Goal: Task Accomplishment & Management: Manage account settings

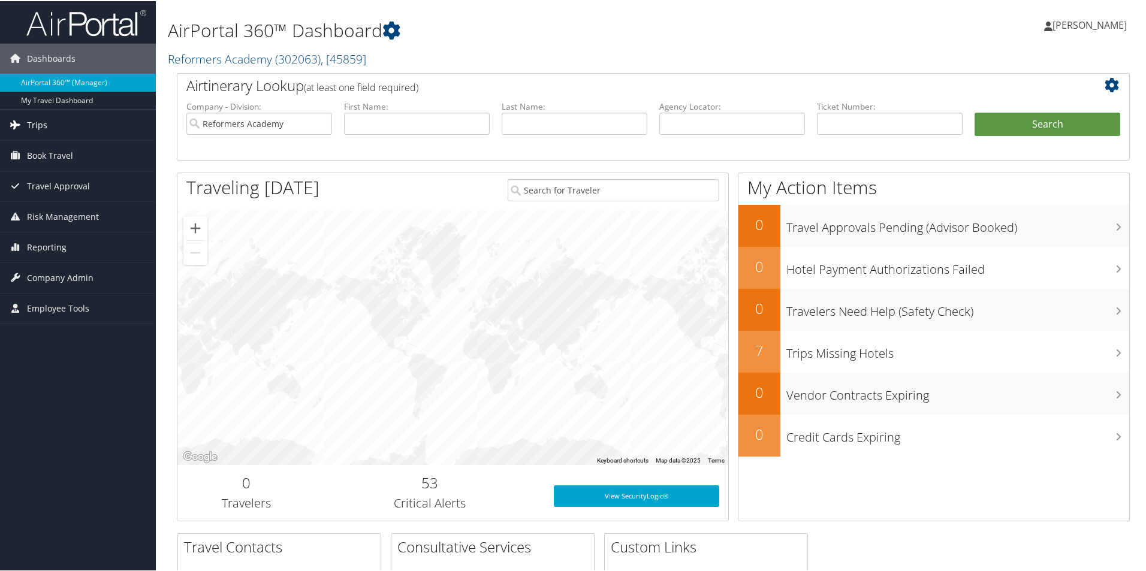
click at [37, 124] on span "Trips" at bounding box center [37, 124] width 20 height 30
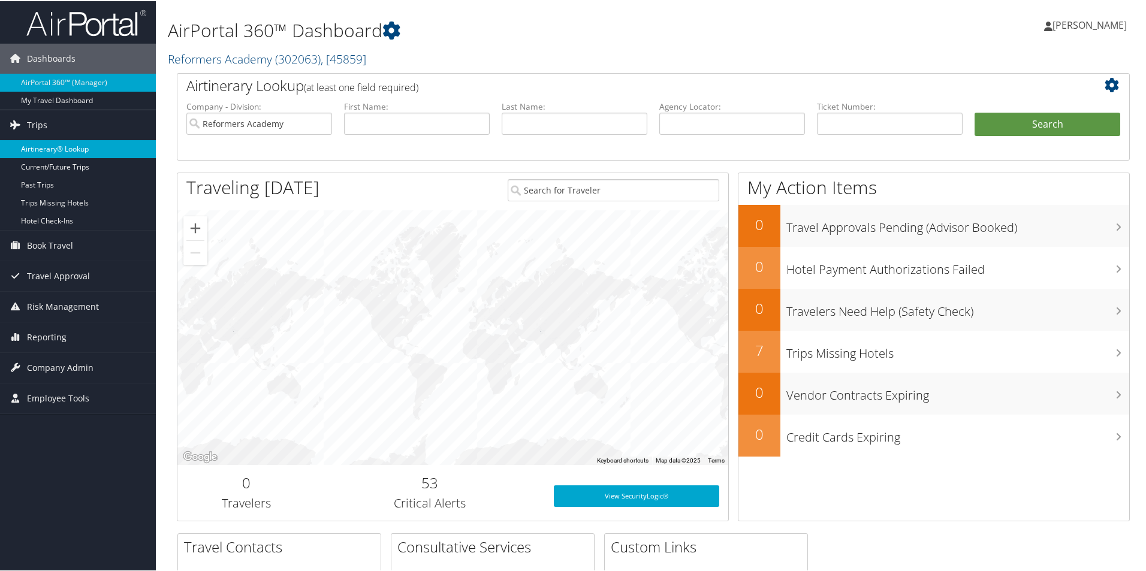
click at [59, 147] on link "Airtinerary® Lookup" at bounding box center [78, 148] width 156 height 18
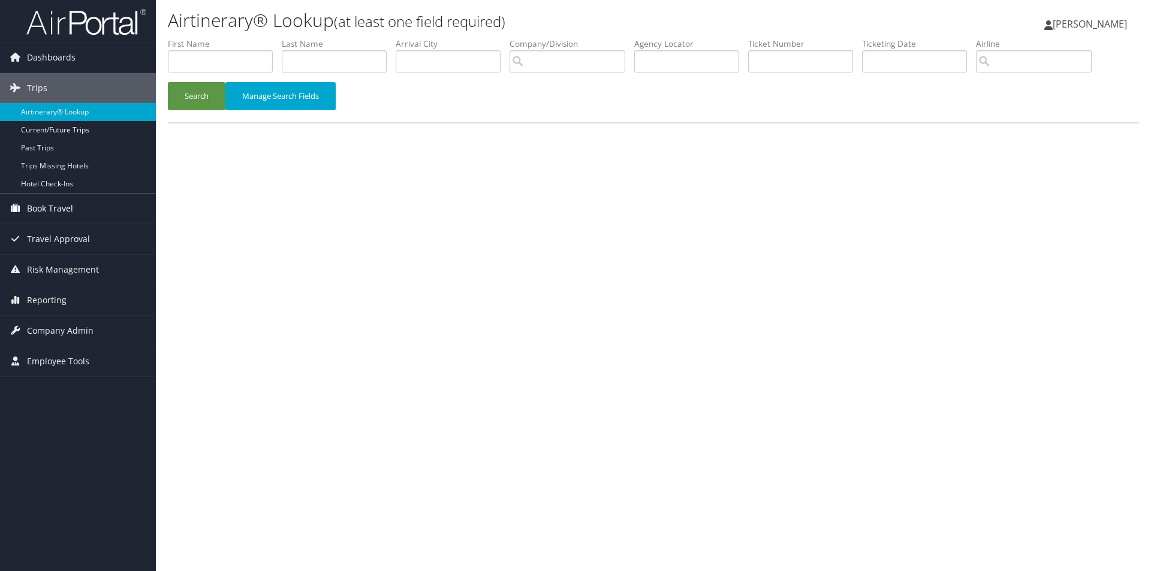
click at [61, 215] on span "Book Travel" at bounding box center [50, 209] width 46 height 30
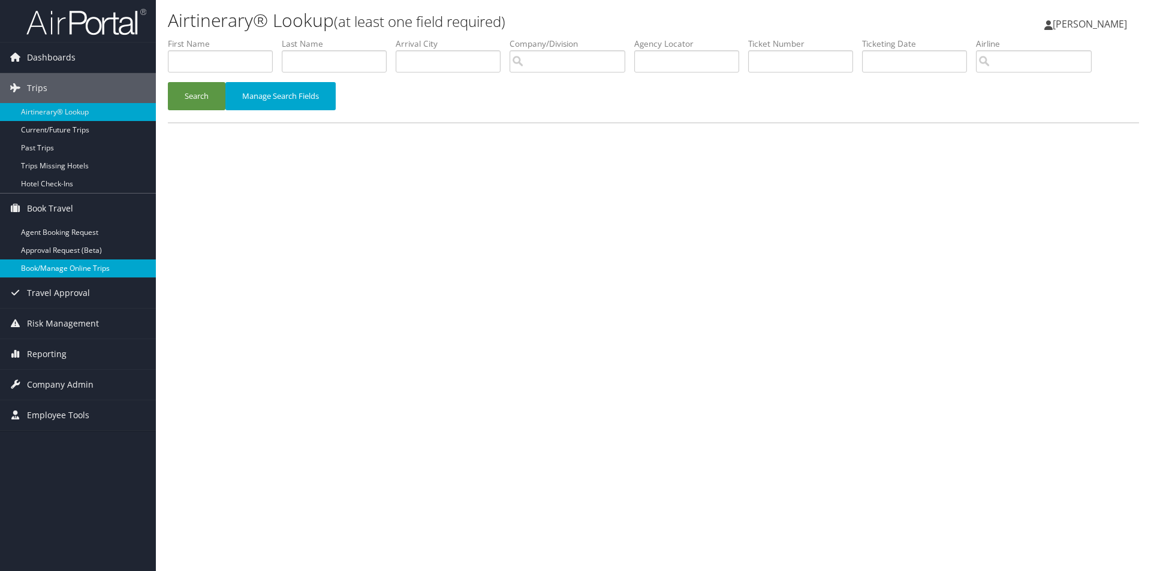
click at [62, 269] on link "Book/Manage Online Trips" at bounding box center [78, 269] width 156 height 18
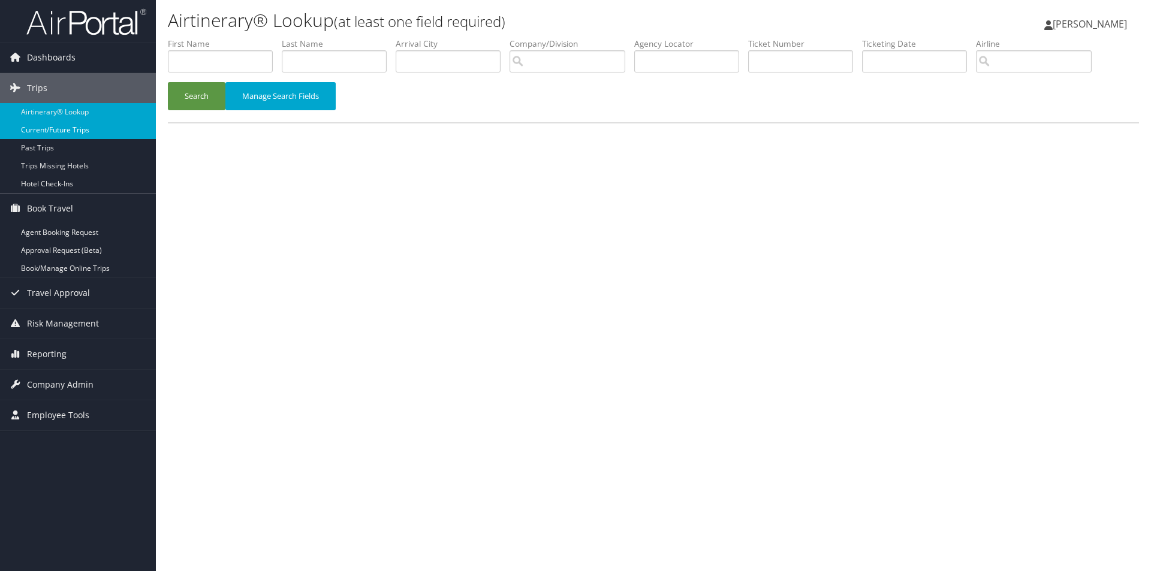
click at [43, 131] on link "Current/Future Trips" at bounding box center [78, 130] width 156 height 18
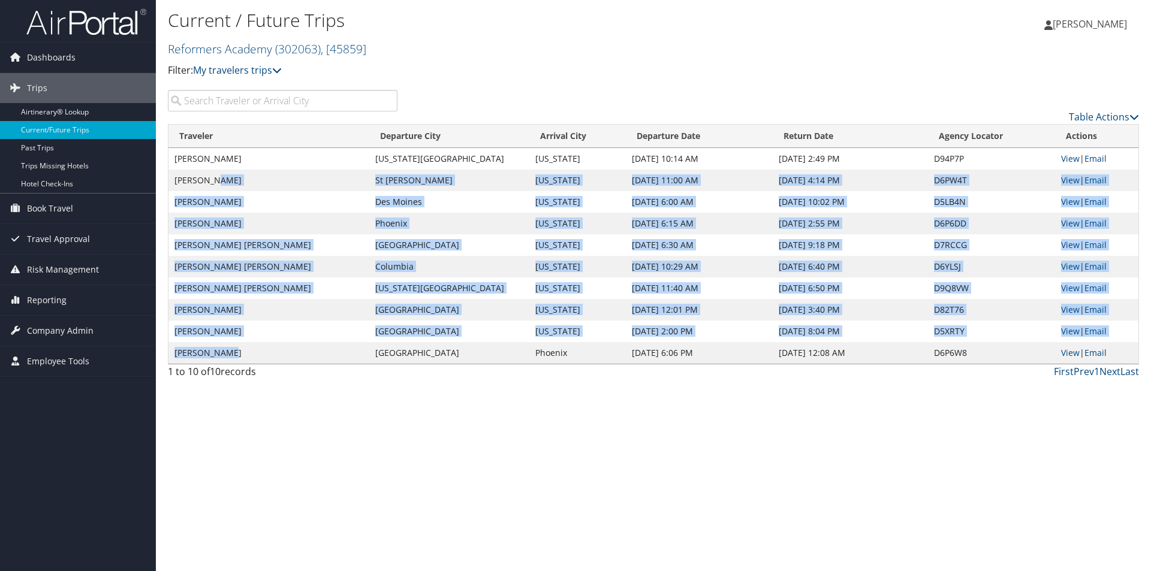
drag, startPoint x: 215, startPoint y: 171, endPoint x: 240, endPoint y: 347, distance: 176.9
click at [240, 347] on tbody "JONATHAN H RICHARD Kansas City Washington Nov 6, 2025 10:14 AM Nov 9, 2025 2:49…" at bounding box center [653, 256] width 970 height 216
drag, startPoint x: 174, startPoint y: 160, endPoint x: 324, endPoint y: 346, distance: 239.1
click at [324, 346] on tbody "JONATHAN H RICHARD Kansas City Washington Nov 6, 2025 10:14 AM Nov 9, 2025 2:49…" at bounding box center [653, 256] width 970 height 216
click at [324, 346] on td "ASHTON YOUNG ALLEN" at bounding box center [268, 353] width 201 height 22
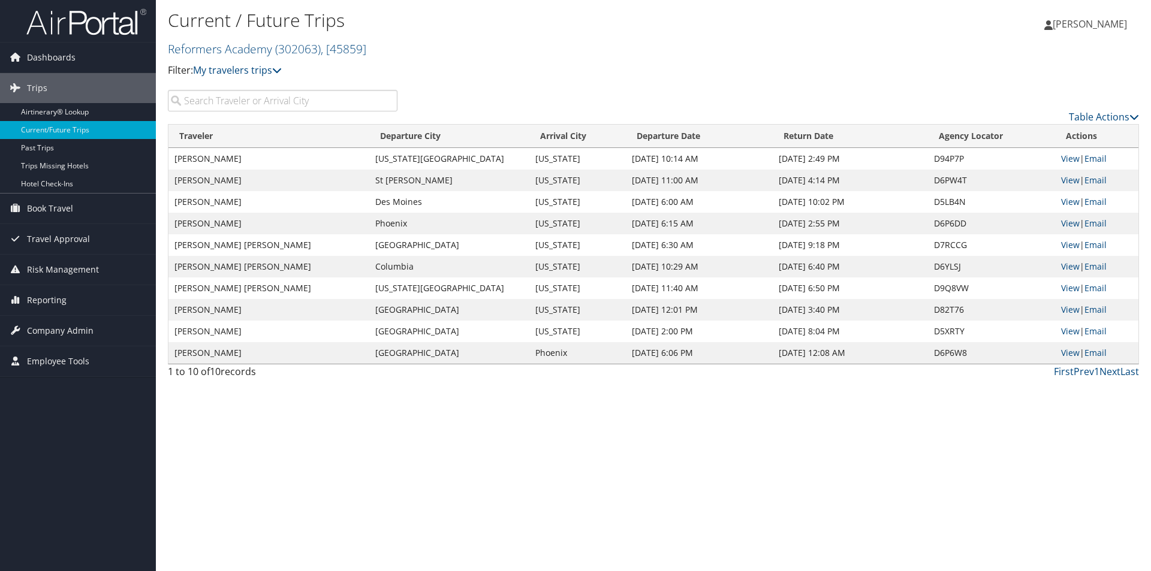
drag, startPoint x: 285, startPoint y: 356, endPoint x: 187, endPoint y: 156, distance: 222.0
click at [187, 156] on tbody "JONATHAN H RICHARD Kansas City Washington Nov 6, 2025 10:14 AM Nov 9, 2025 2:49…" at bounding box center [653, 256] width 970 height 216
click at [187, 156] on td "JONATHAN H RICHARD" at bounding box center [268, 159] width 201 height 22
click at [176, 160] on td "JONATHAN H RICHARD" at bounding box center [268, 159] width 201 height 22
drag, startPoint x: 173, startPoint y: 159, endPoint x: 279, endPoint y: 347, distance: 215.6
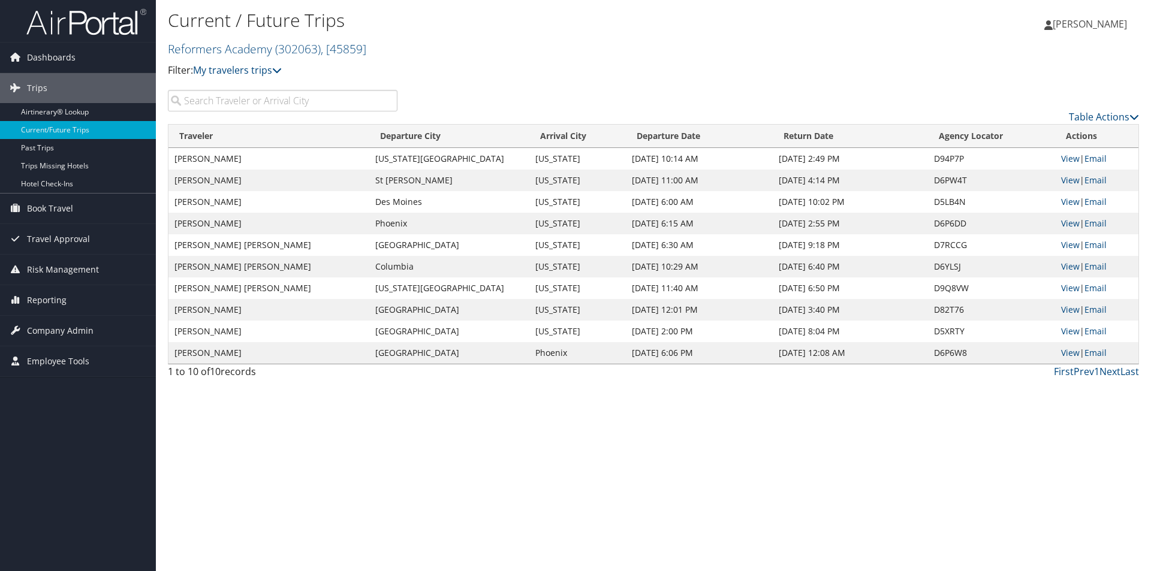
click at [279, 347] on tbody "JONATHAN H RICHARD Kansas City Washington Nov 6, 2025 10:14 AM Nov 9, 2025 2:49…" at bounding box center [653, 256] width 970 height 216
click at [279, 347] on td "ASHTON YOUNG ALLEN" at bounding box center [268, 353] width 201 height 22
drag, startPoint x: 183, startPoint y: 354, endPoint x: 243, endPoint y: 357, distance: 60.0
click at [243, 357] on td "ASHTON YOUNG ALLEN" at bounding box center [268, 353] width 201 height 22
drag, startPoint x: 242, startPoint y: 335, endPoint x: 249, endPoint y: 165, distance: 169.8
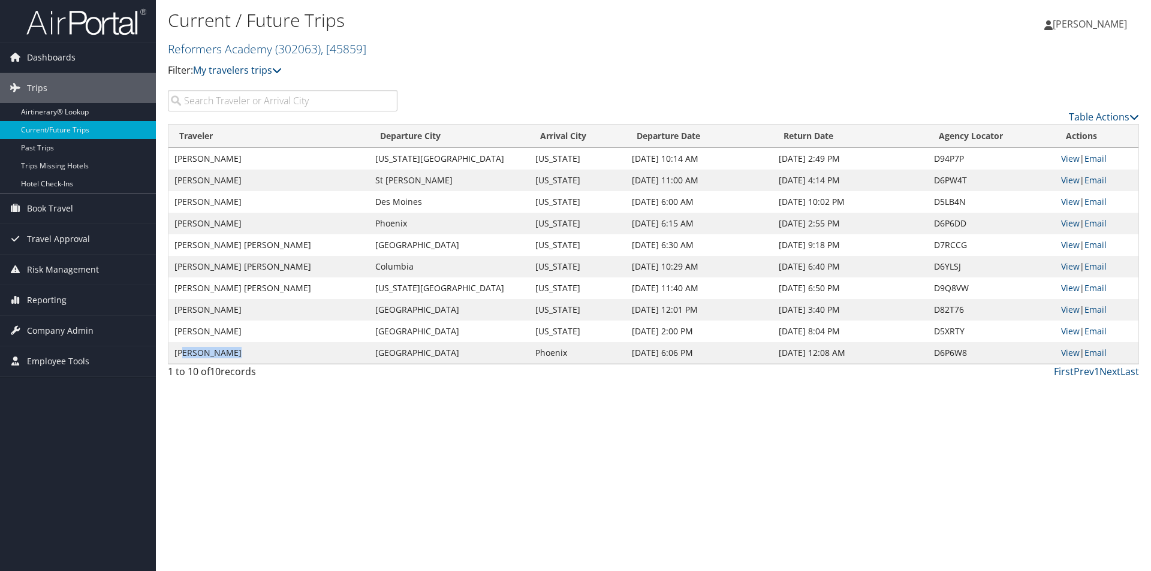
click at [249, 165] on tbody "JONATHAN H RICHARD Kansas City Washington Nov 6, 2025 10:14 AM Nov 9, 2025 2:49…" at bounding box center [653, 256] width 970 height 216
click at [52, 233] on span "Travel Approval" at bounding box center [58, 239] width 63 height 30
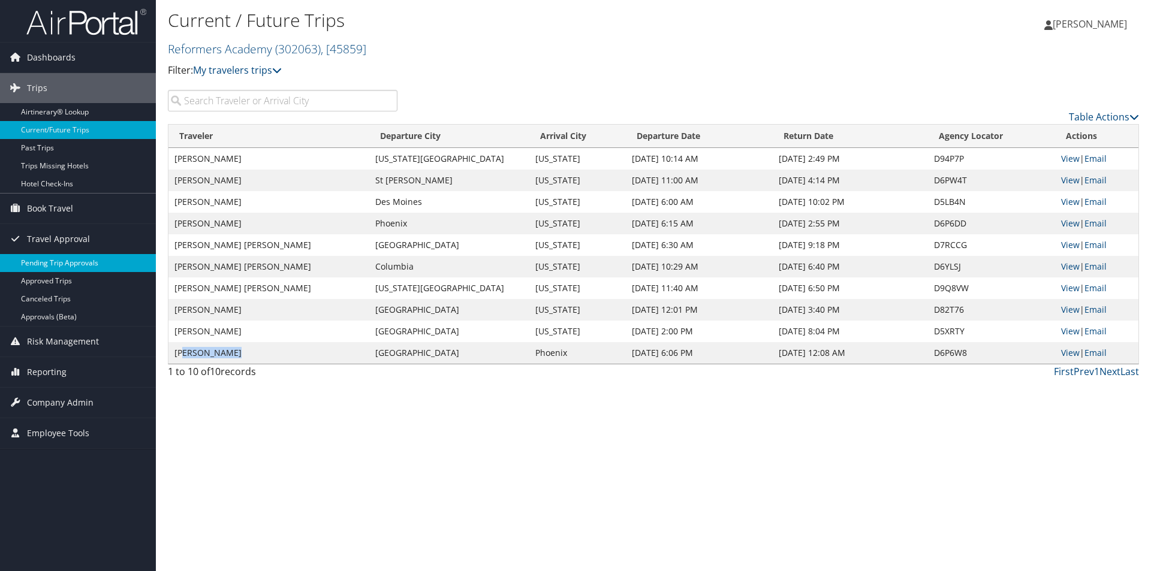
click at [61, 270] on link "Pending Trip Approvals" at bounding box center [78, 263] width 156 height 18
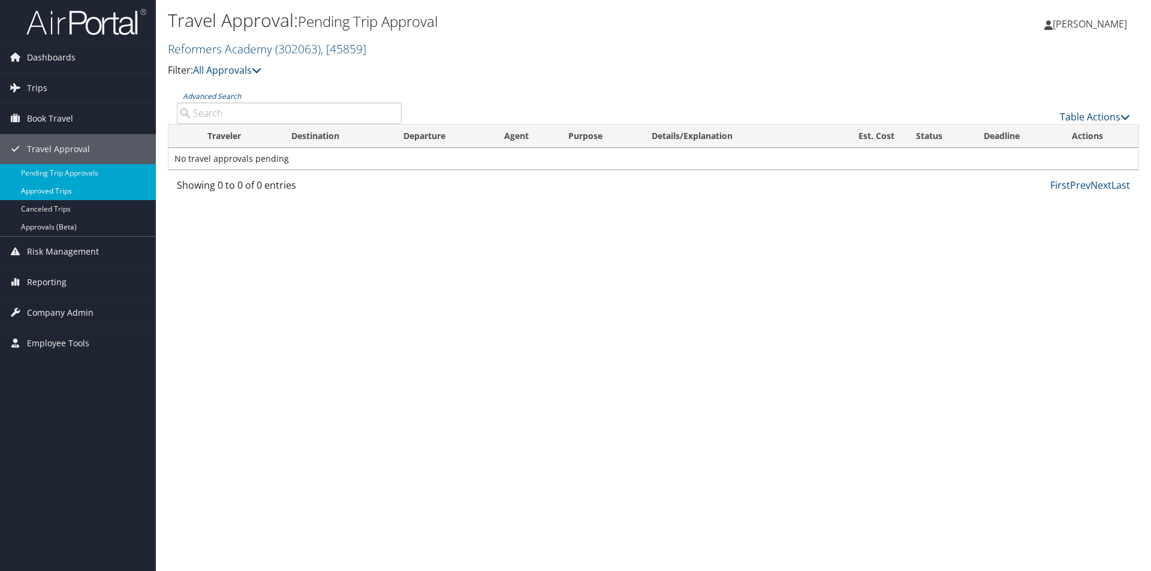
click at [59, 188] on link "Approved Trips" at bounding box center [78, 191] width 156 height 18
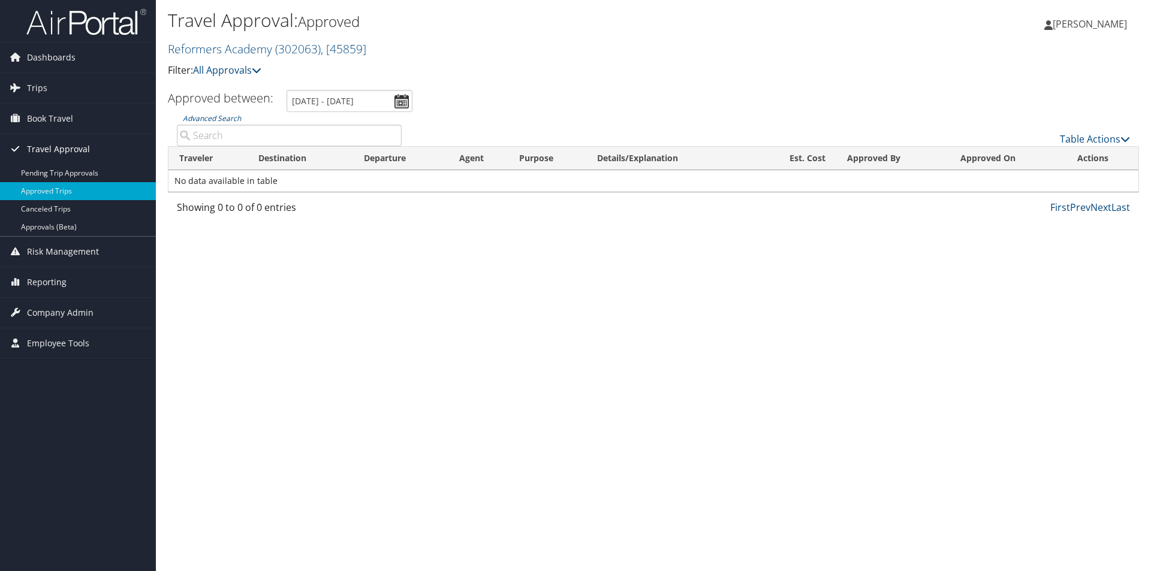
click at [53, 144] on span "Travel Approval" at bounding box center [58, 149] width 63 height 30
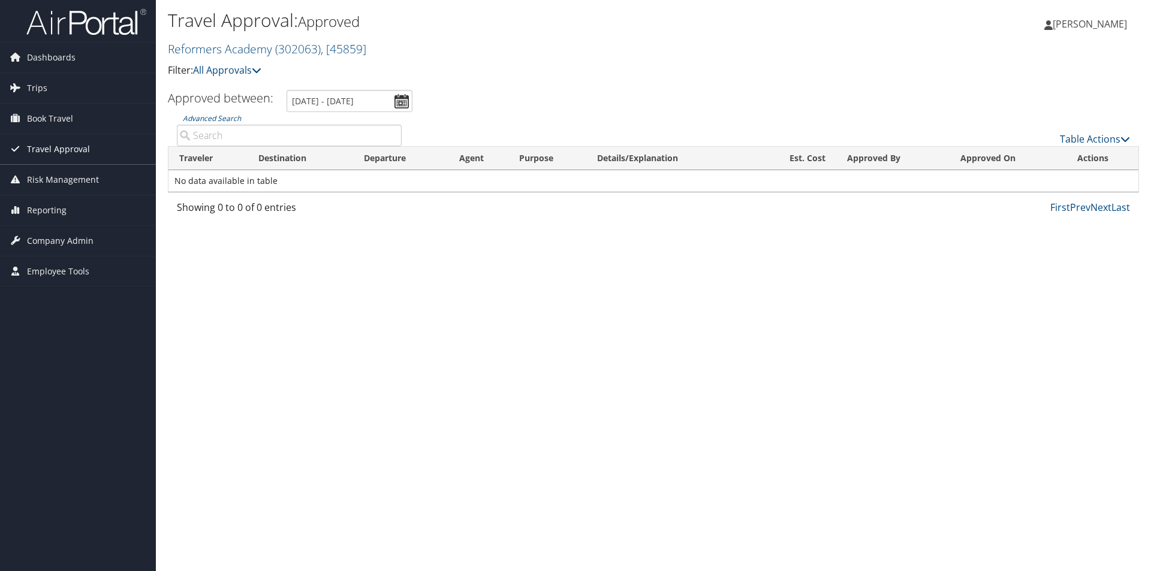
click at [88, 152] on link "Travel Approval" at bounding box center [78, 149] width 156 height 30
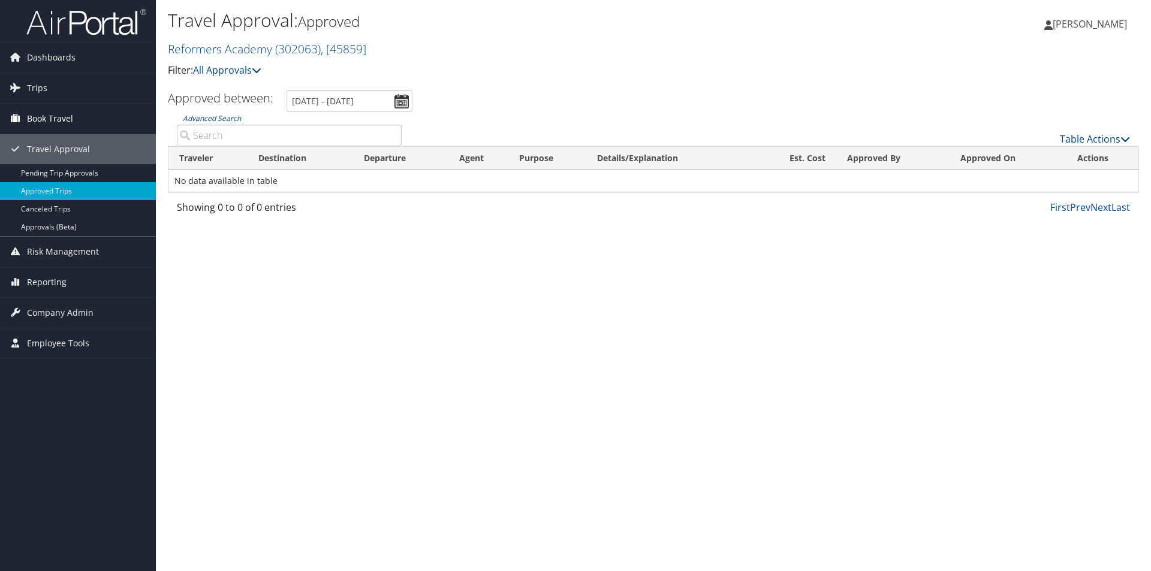
click at [28, 121] on span "Book Travel" at bounding box center [50, 119] width 46 height 30
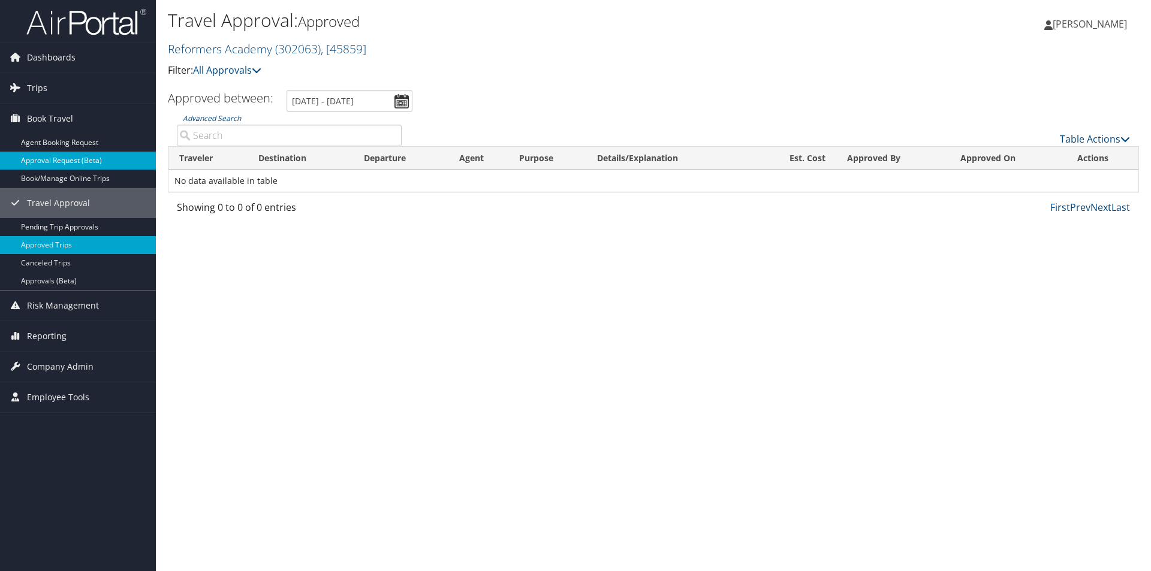
click at [40, 163] on link "Approval Request (Beta)" at bounding box center [78, 161] width 156 height 18
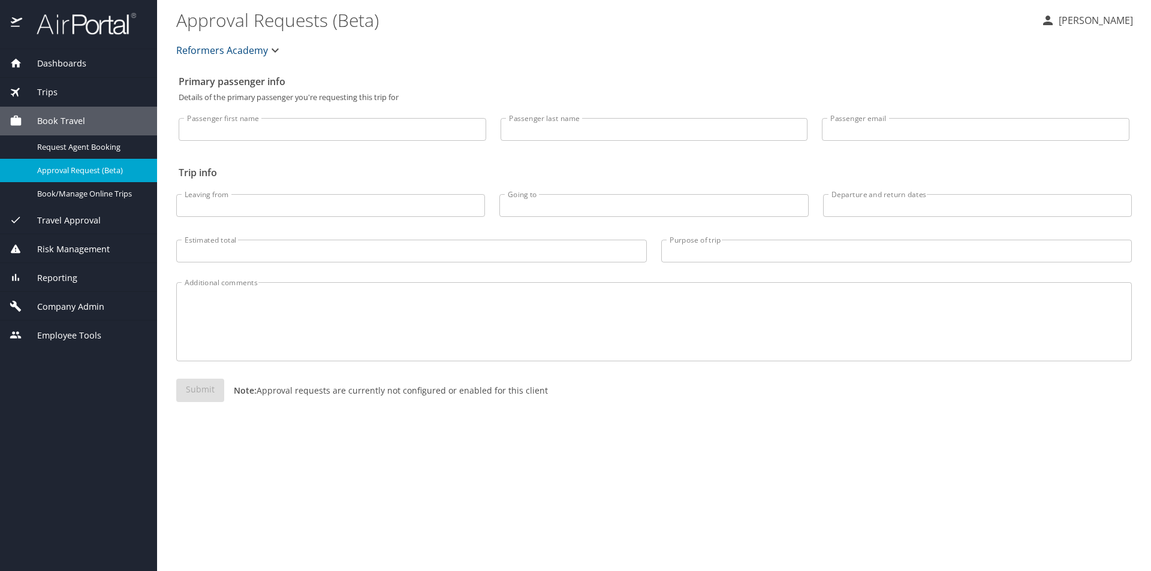
click at [42, 91] on span "Trips" at bounding box center [39, 92] width 35 height 13
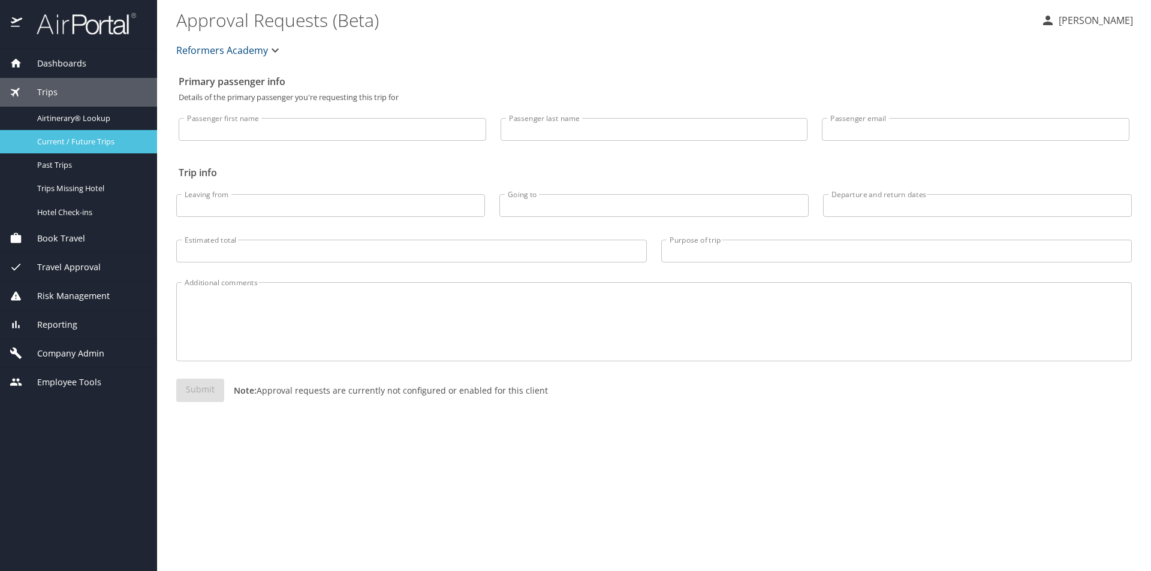
click at [91, 136] on span "Current / Future Trips" at bounding box center [90, 141] width 106 height 11
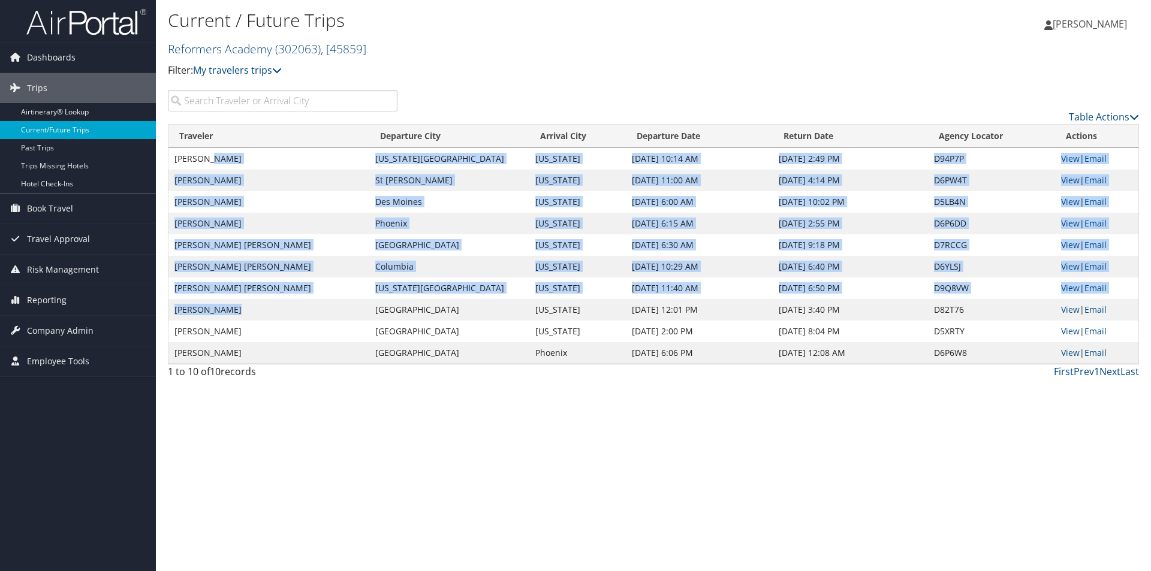
drag, startPoint x: 216, startPoint y: 155, endPoint x: 235, endPoint y: 300, distance: 146.9
click at [235, 300] on tbody "[PERSON_NAME] [US_STATE][GEOGRAPHIC_DATA] [US_STATE] [DATE] 10:14 AM [DATE] 2:4…" at bounding box center [653, 256] width 970 height 216
click at [58, 266] on span "Risk Management" at bounding box center [63, 270] width 72 height 30
click at [38, 375] on span "Reporting" at bounding box center [47, 372] width 40 height 30
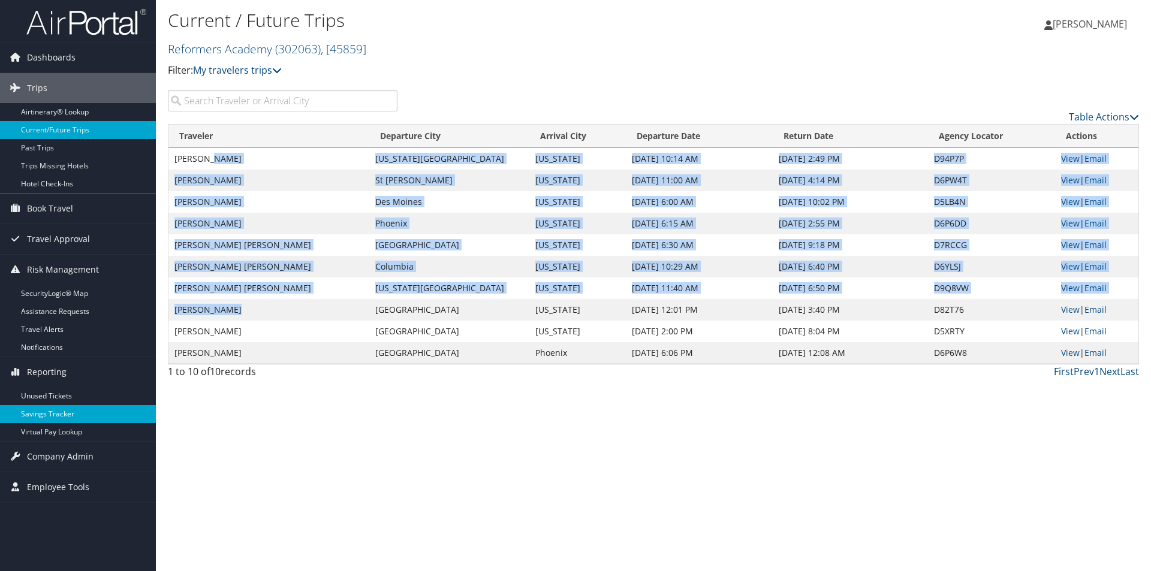
click at [59, 417] on link "Savings Tracker" at bounding box center [78, 414] width 156 height 18
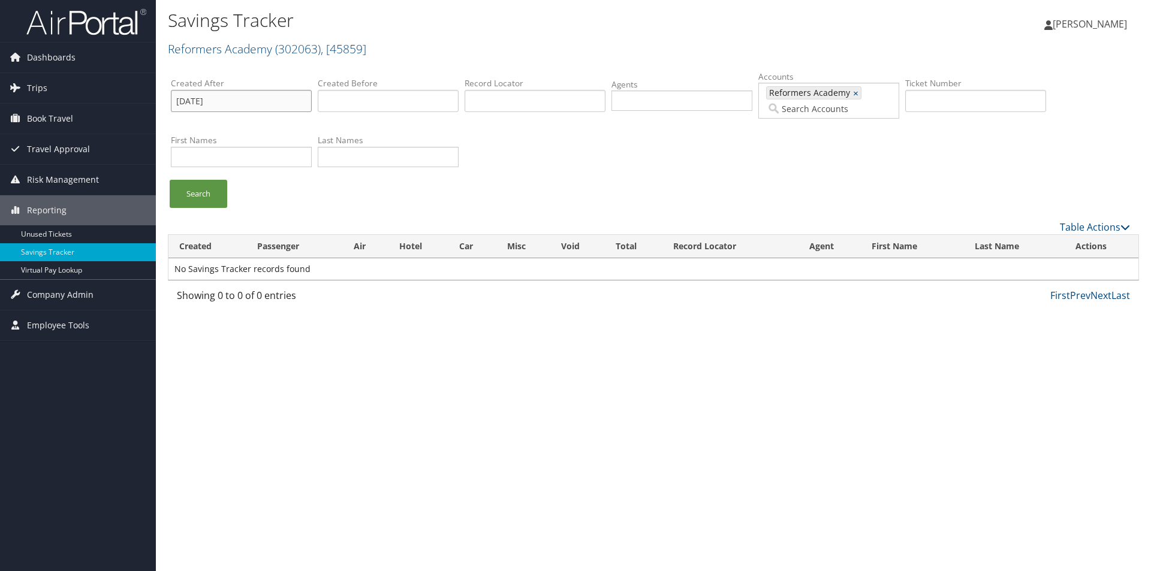
click at [244, 100] on input "08/04/2025" at bounding box center [241, 101] width 141 height 22
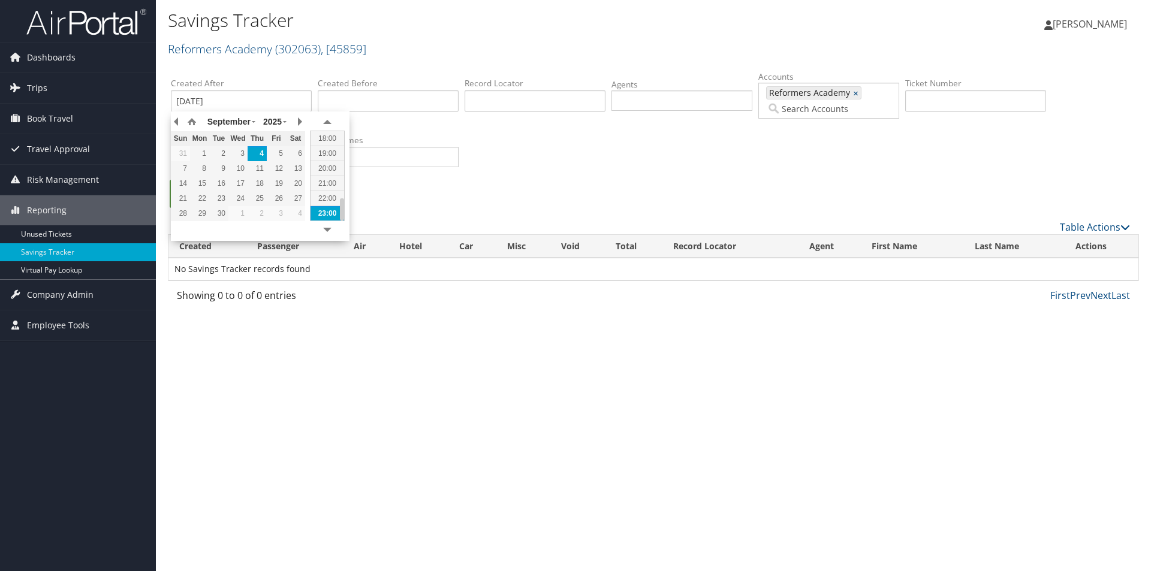
type input "2025-09-04 22:58"
click at [713, 216] on ul "Search" at bounding box center [659, 200] width 977 height 40
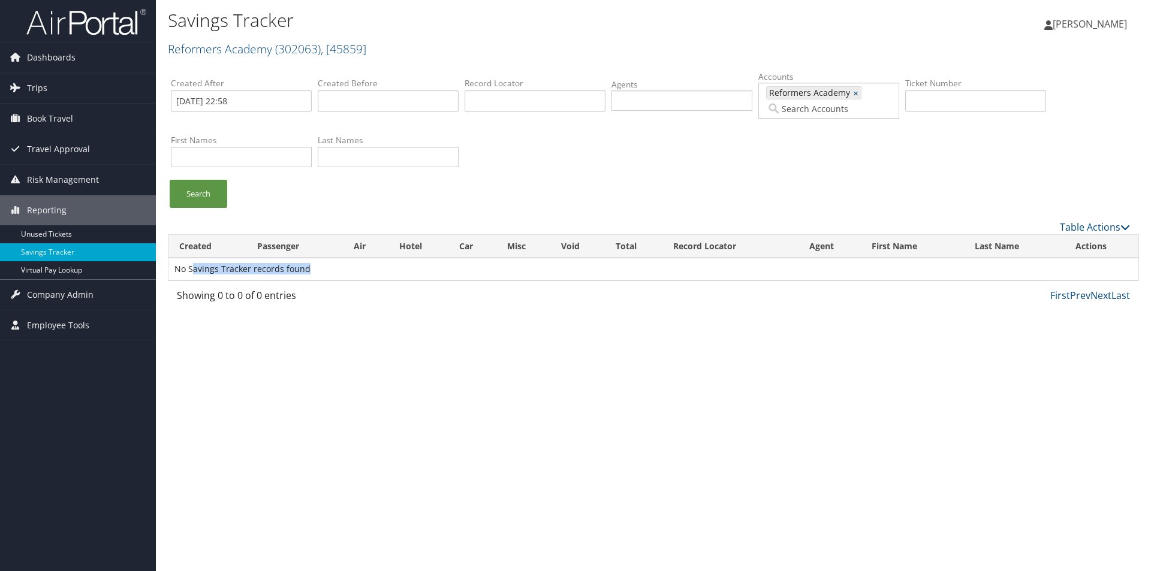
drag, startPoint x: 192, startPoint y: 272, endPoint x: 329, endPoint y: 278, distance: 137.4
click at [329, 278] on td "No Savings Tracker records found" at bounding box center [653, 269] width 970 height 22
click at [40, 297] on span "Company Admin" at bounding box center [60, 295] width 67 height 30
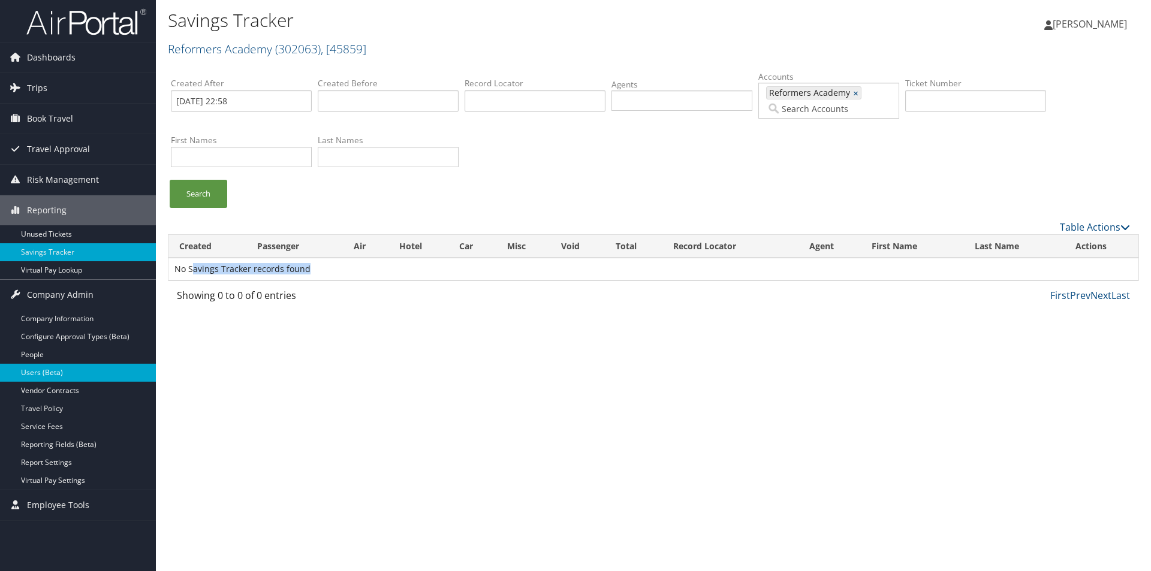
click at [53, 371] on link "Users (Beta)" at bounding box center [78, 373] width 156 height 18
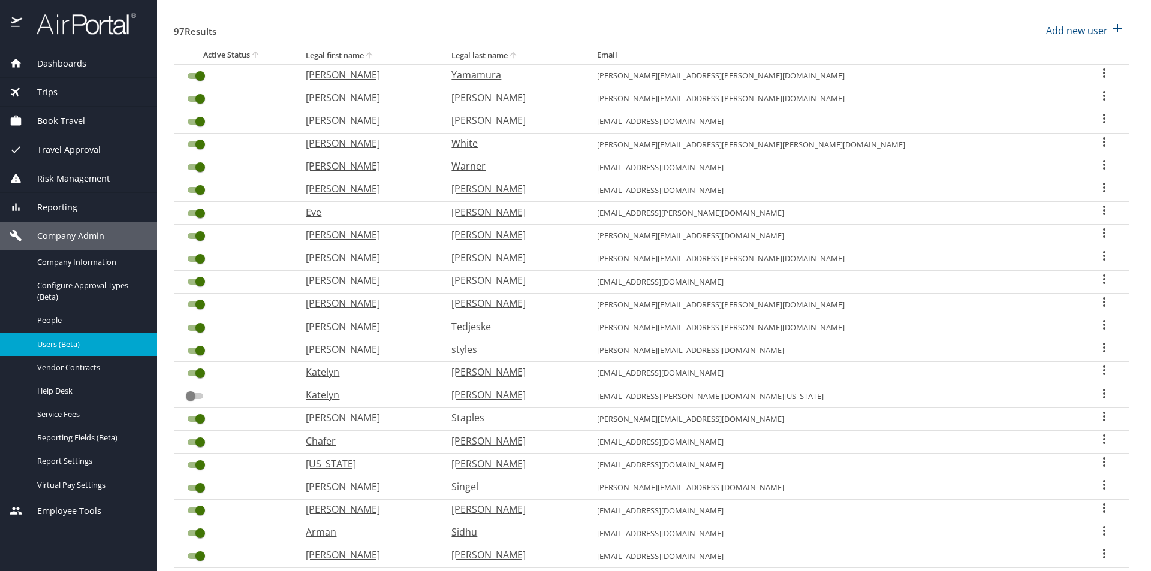
scroll to position [120, 0]
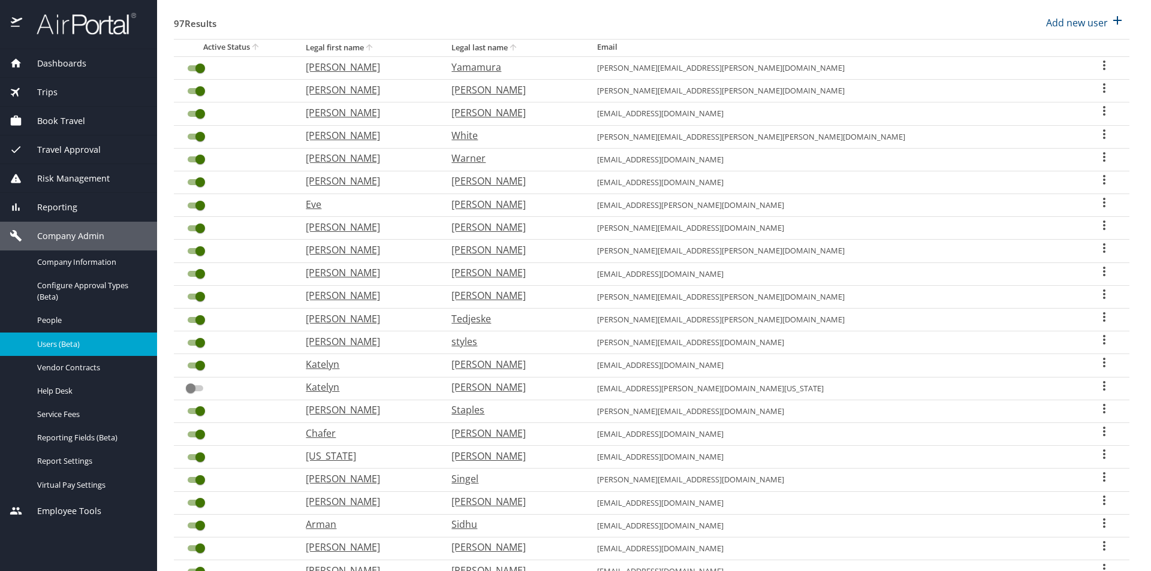
click at [1103, 408] on icon "User Search Table" at bounding box center [1104, 409] width 2 height 10
click at [1074, 453] on p "Send profile completion email" at bounding box center [1065, 453] width 135 height 14
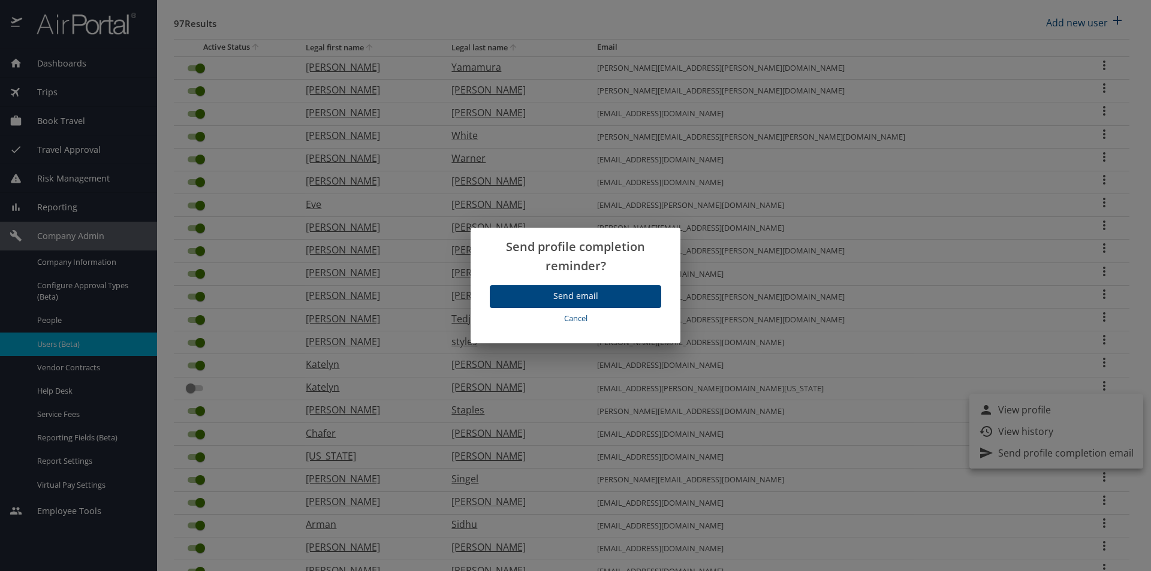
click at [583, 297] on span "Send email" at bounding box center [575, 296] width 152 height 15
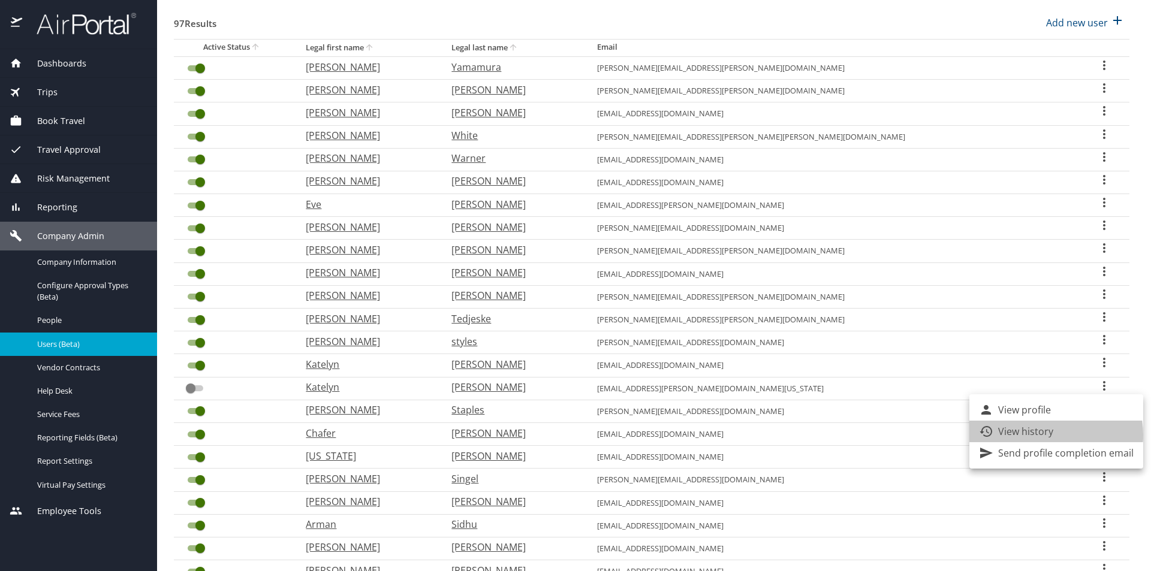
click at [1040, 435] on p "View history" at bounding box center [1025, 431] width 55 height 14
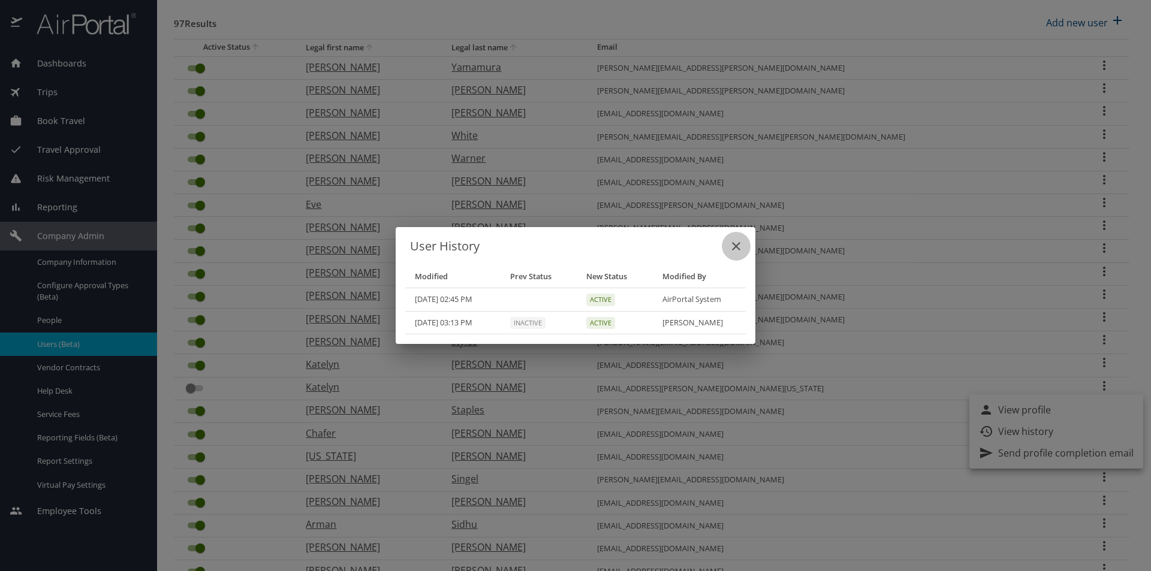
click at [731, 245] on icon "close" at bounding box center [736, 246] width 14 height 14
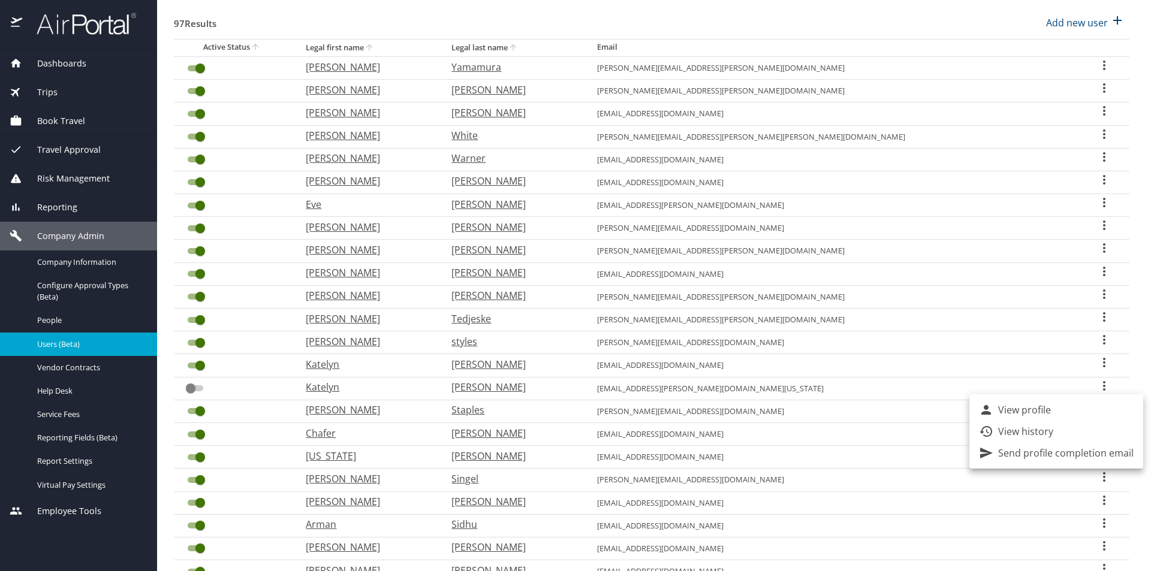
click at [1140, 62] on div at bounding box center [575, 285] width 1151 height 571
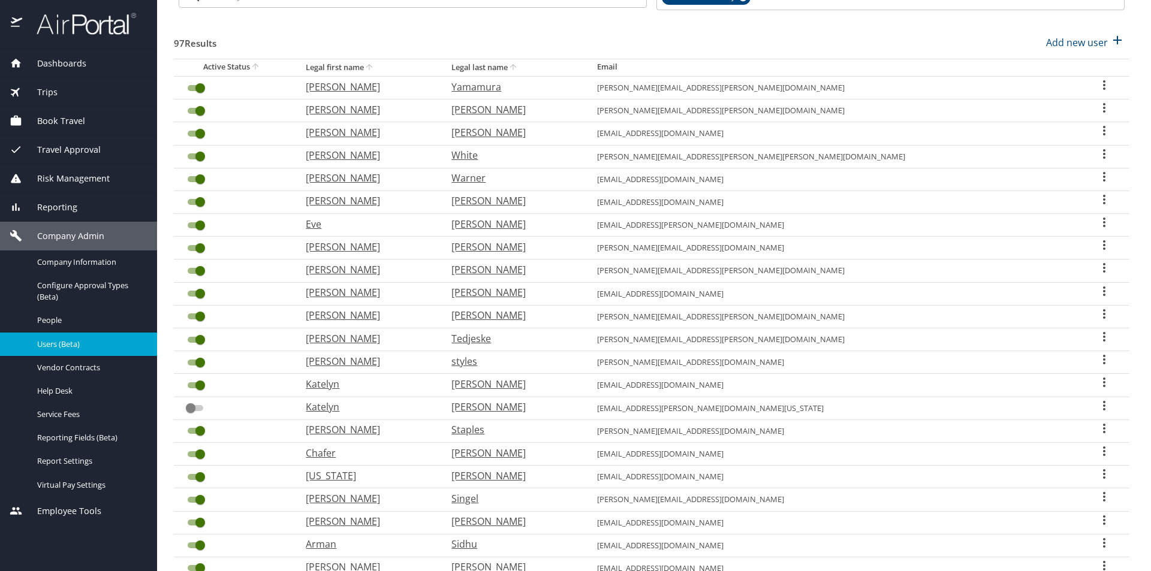
scroll to position [0, 0]
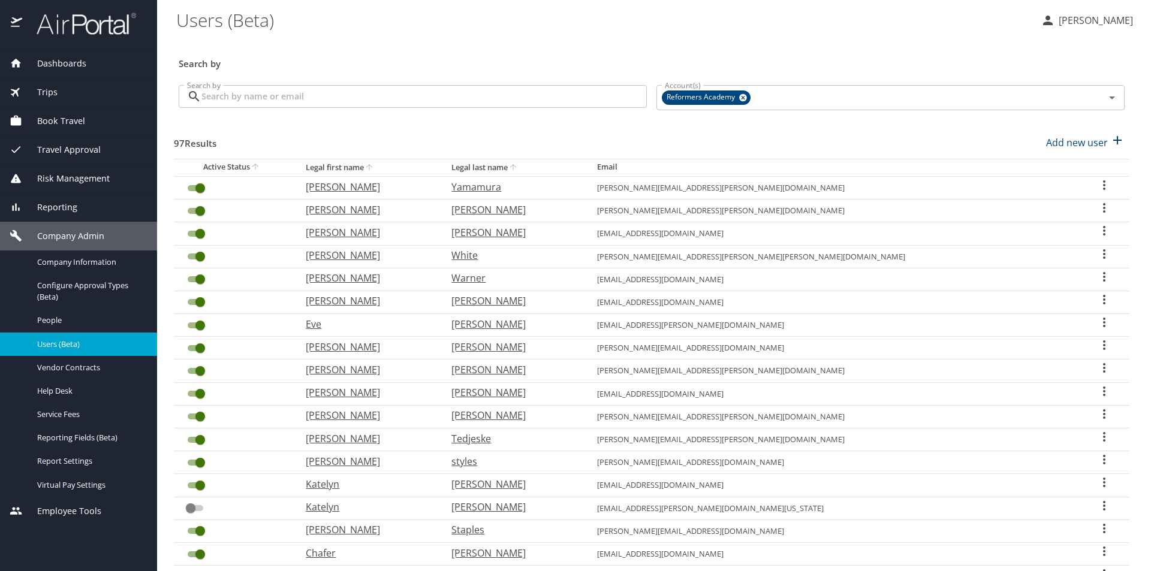
click at [332, 95] on input "Search by" at bounding box center [423, 96] width 445 height 23
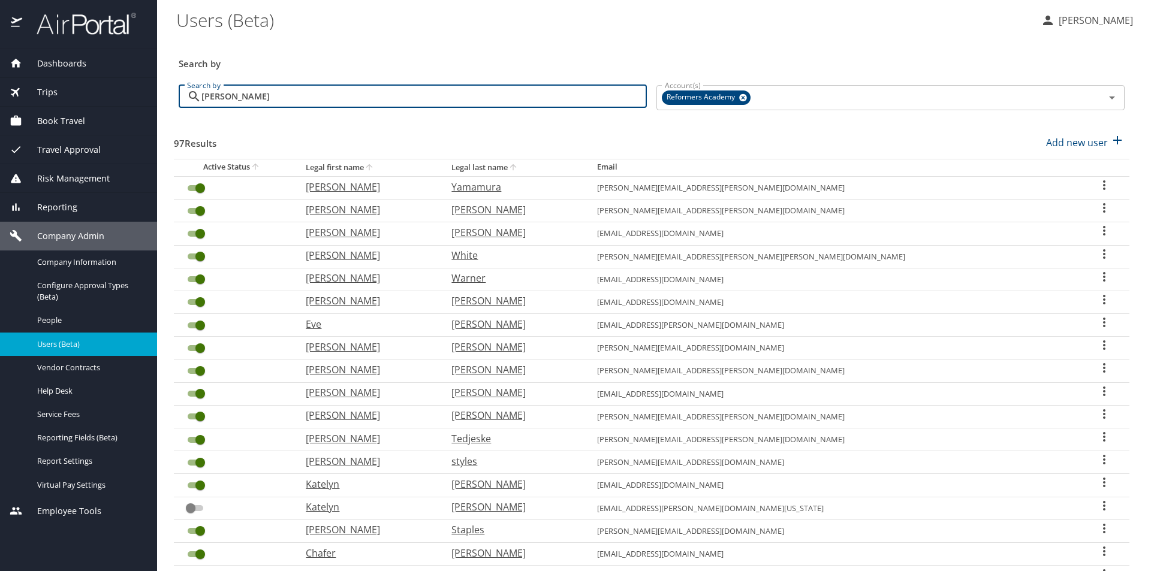
type input "[PERSON_NAME]"
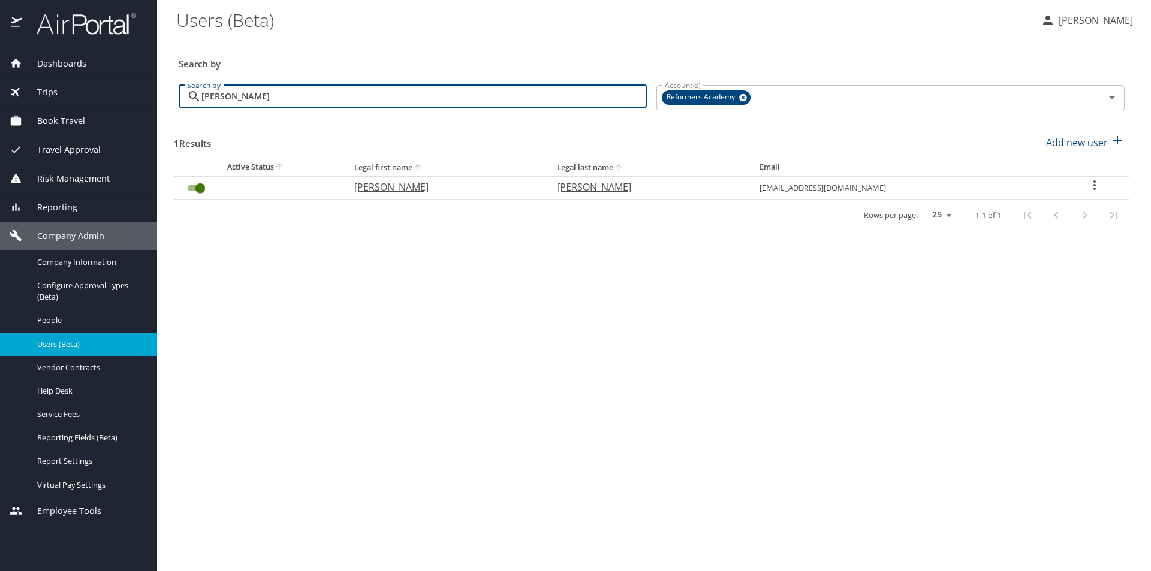
click at [1094, 187] on icon "User Search Table" at bounding box center [1095, 185] width 14 height 14
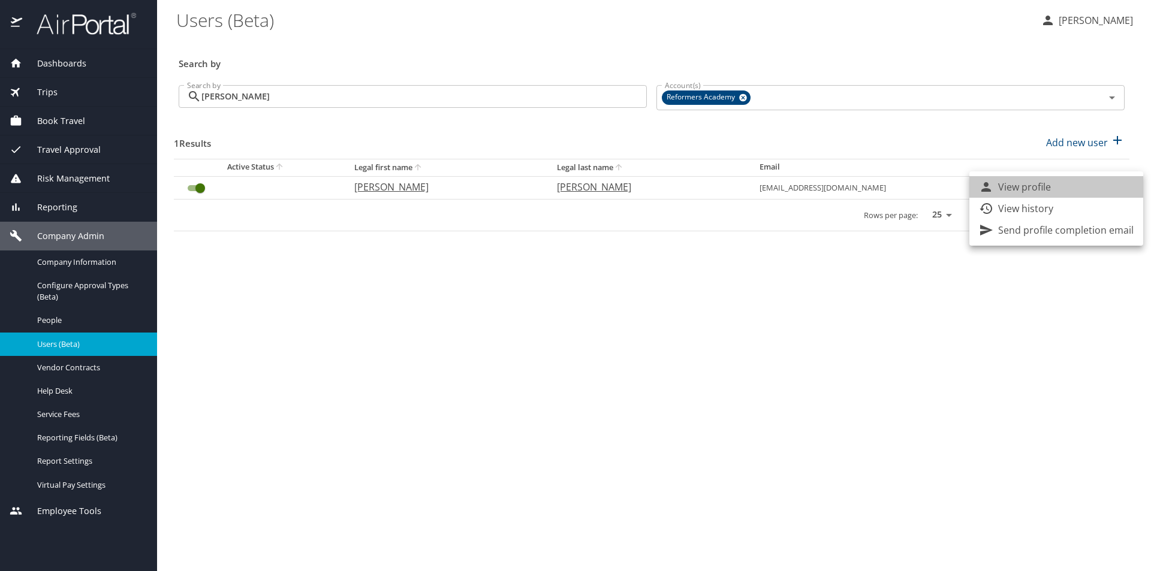
click at [1094, 187] on li "View profile" at bounding box center [1056, 187] width 174 height 22
select select "US"
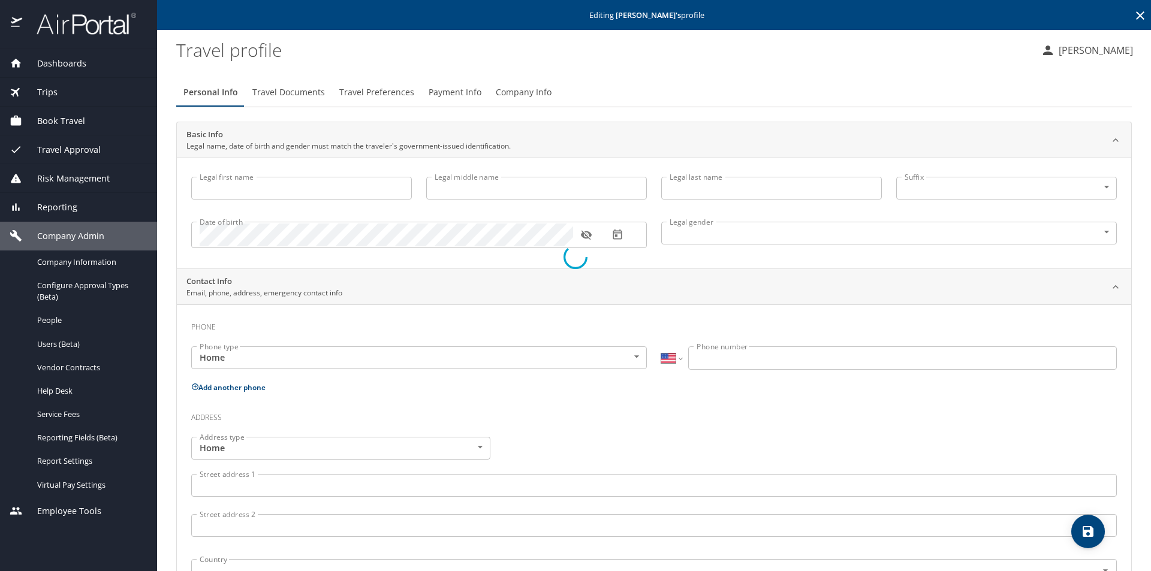
type input "[PERSON_NAME]"
type input "[DEMOGRAPHIC_DATA]"
type input "[PERSON_NAME]"
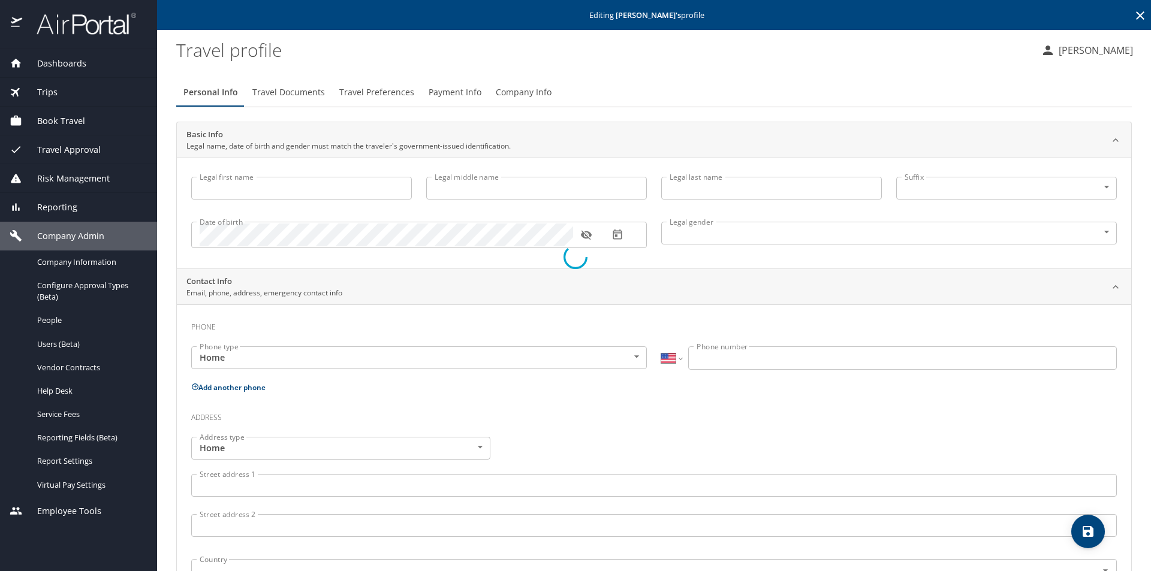
type input "[PERSON_NAME]"
type input "[PHONE_NUMBER]"
type input "[EMAIL_ADDRESS][US_STATE][DOMAIN_NAME]"
select select "US"
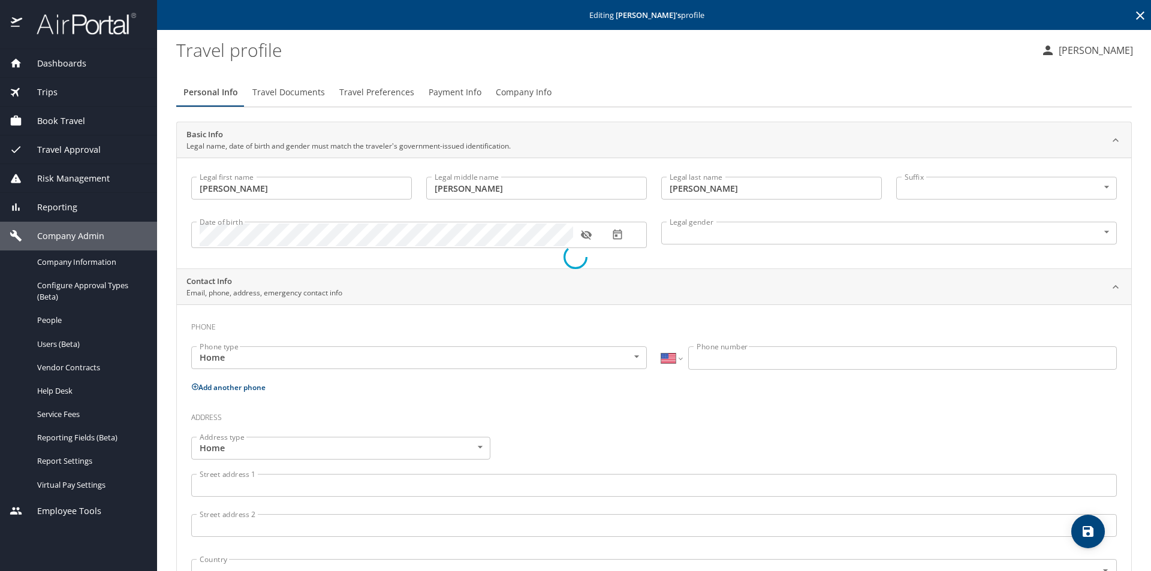
select select "US"
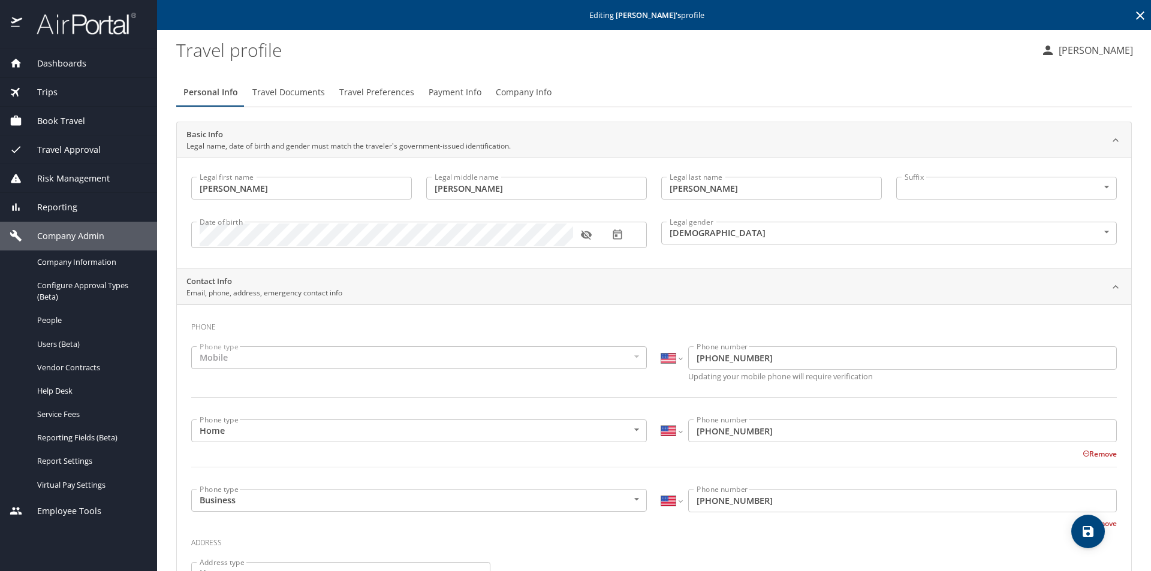
click at [296, 94] on span "Travel Documents" at bounding box center [288, 92] width 73 height 15
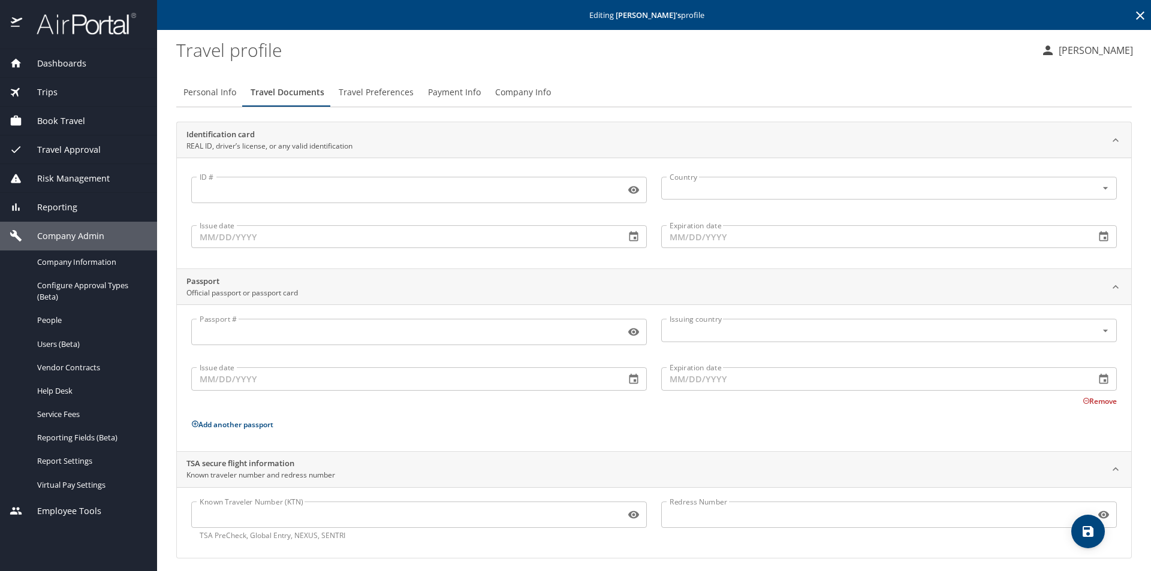
click at [370, 96] on span "Travel Preferences" at bounding box center [376, 92] width 75 height 15
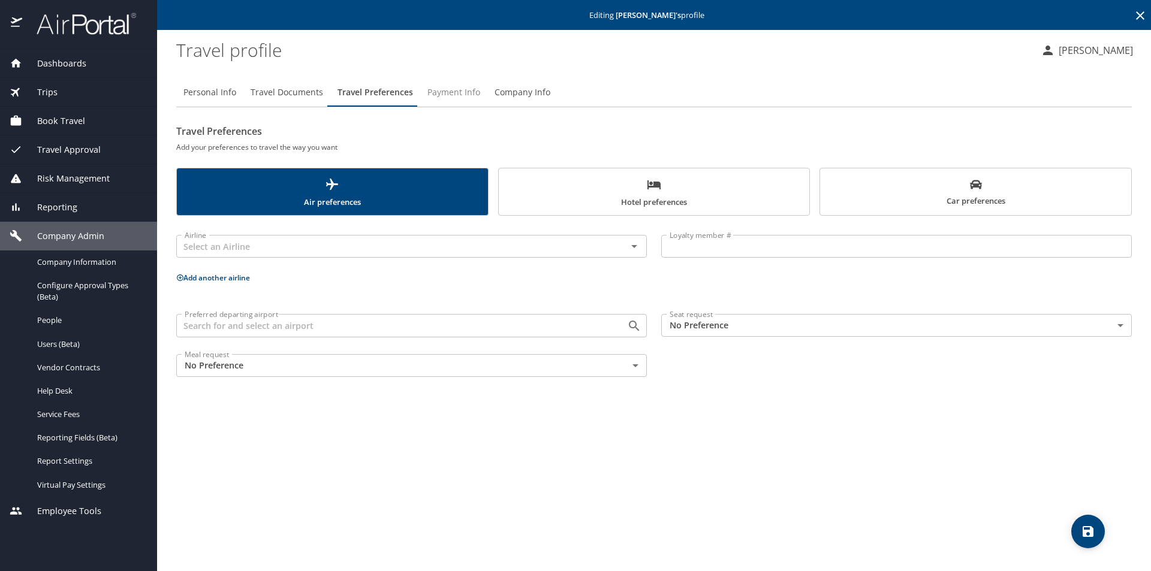
click at [443, 89] on span "Payment Info" at bounding box center [453, 92] width 53 height 15
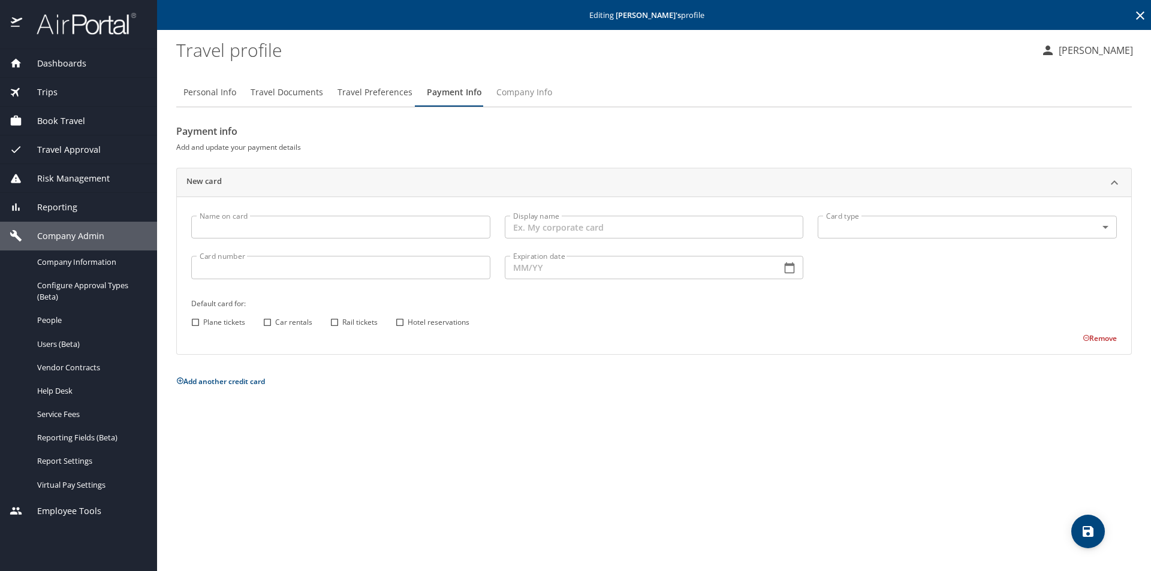
click at [523, 88] on span "Company Info" at bounding box center [524, 92] width 56 height 15
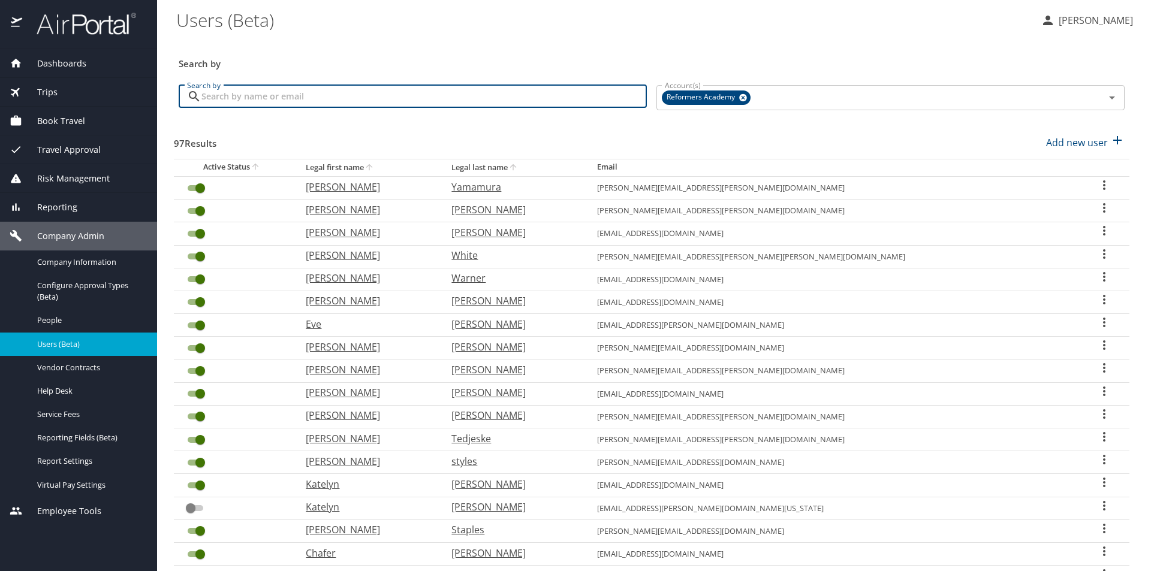
click at [342, 95] on input "Search by" at bounding box center [423, 96] width 445 height 23
type input "[PERSON_NAME]"
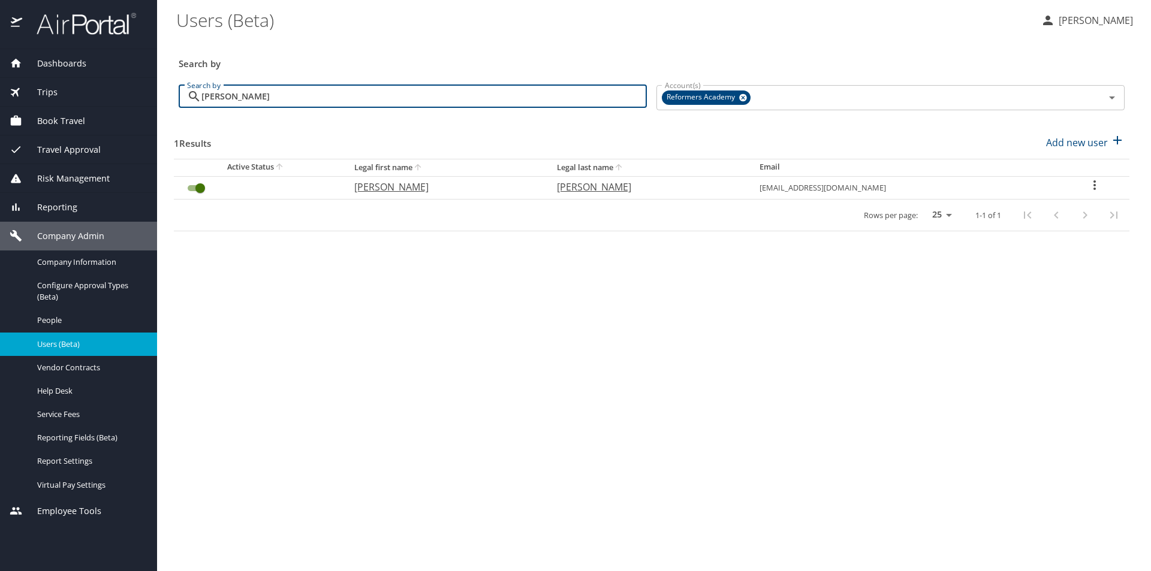
click at [1094, 182] on icon "User Search Table" at bounding box center [1095, 185] width 2 height 10
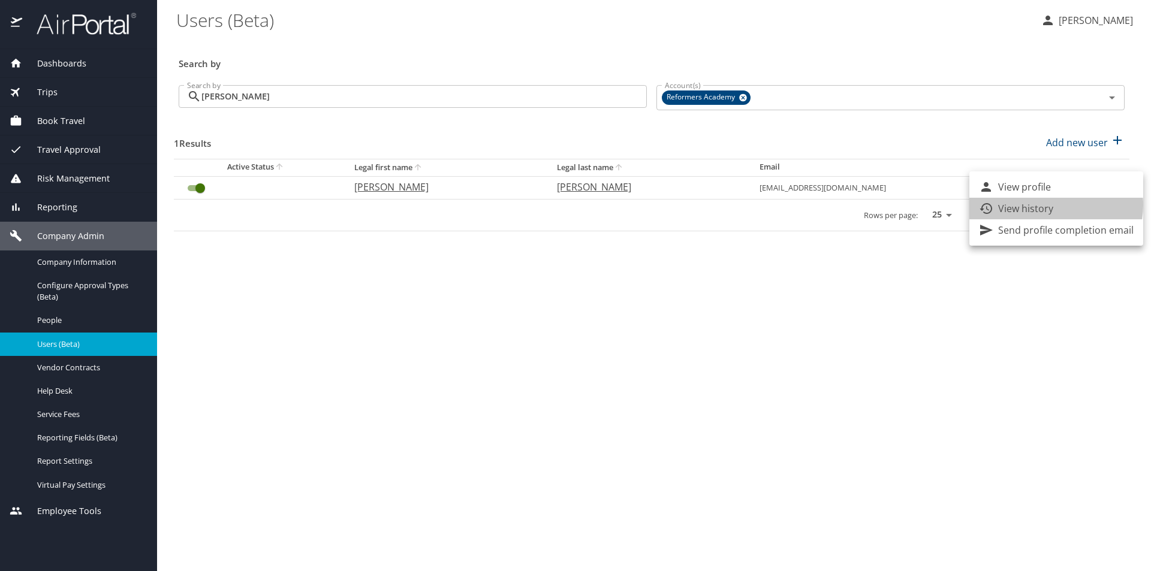
click at [1047, 205] on p "View history" at bounding box center [1025, 208] width 55 height 14
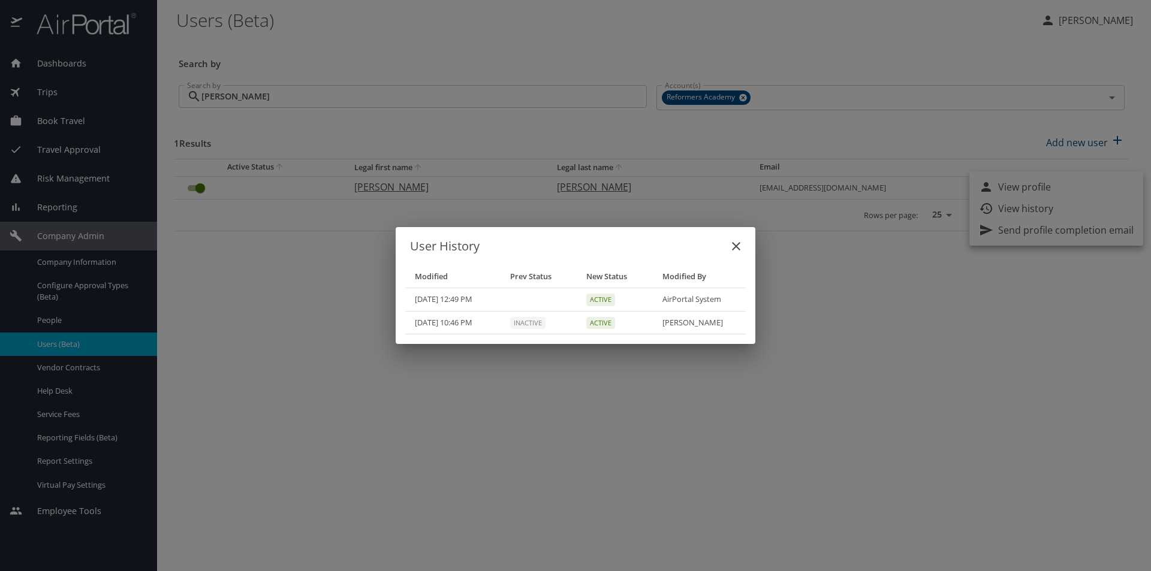
drag, startPoint x: 469, startPoint y: 297, endPoint x: 489, endPoint y: 318, distance: 28.8
click at [489, 318] on tbody "[DATE] 12:49 PM Active AirPortal System [DATE] 10:46 PM Inactive Active [PERSON…" at bounding box center [575, 311] width 341 height 46
click at [732, 251] on icon "close" at bounding box center [736, 246] width 14 height 14
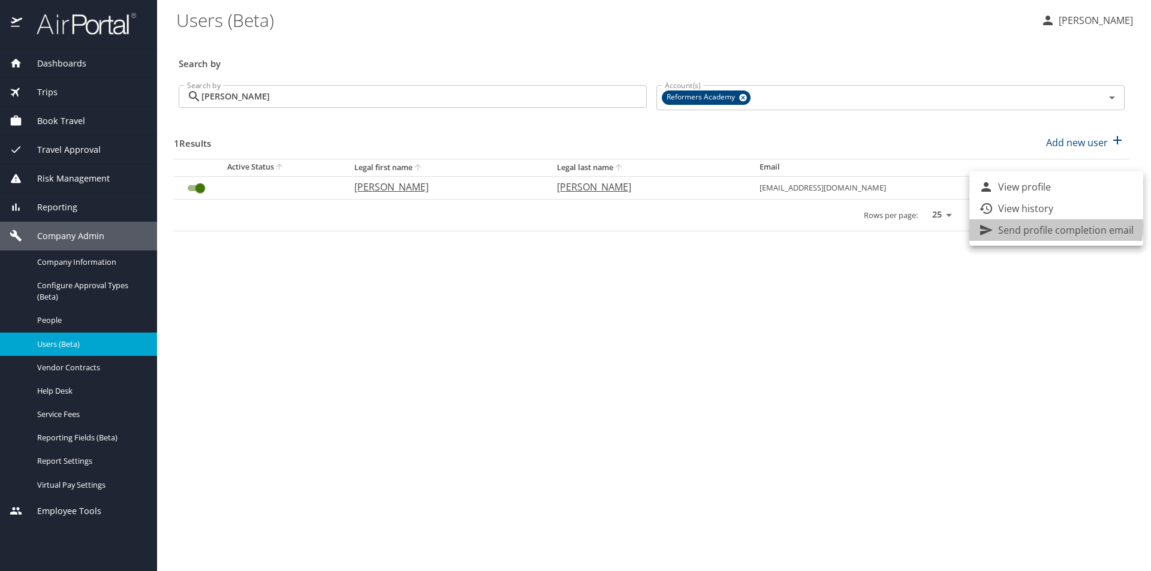
click at [1042, 227] on p "Send profile completion email" at bounding box center [1065, 230] width 135 height 14
